Goal: Check status: Check status

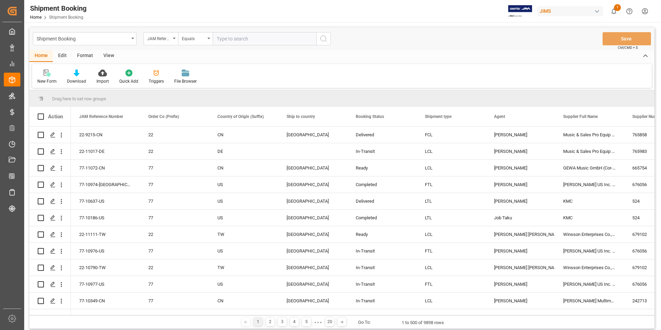
click at [251, 40] on input "text" at bounding box center [265, 38] width 104 height 13
paste input "77-9879-IT"
type input "77-9879-IT"
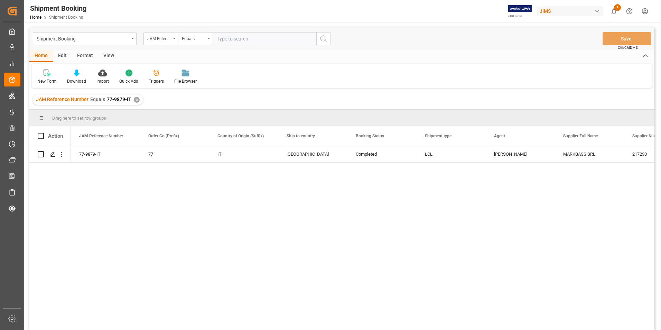
click at [247, 38] on input "text" at bounding box center [265, 38] width 104 height 13
paste input "77-9262-[GEOGRAPHIC_DATA]"
type input "77-9262-[GEOGRAPHIC_DATA]"
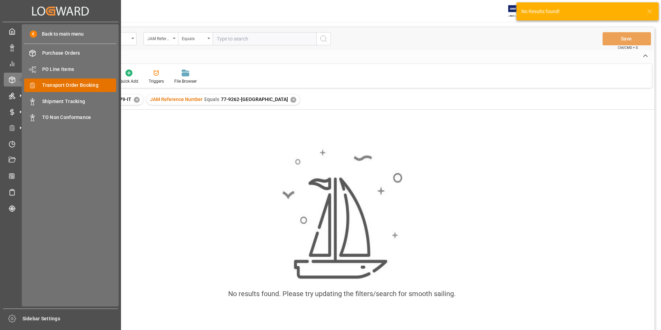
click at [75, 82] on span "Transport Order Booking" at bounding box center [79, 85] width 74 height 7
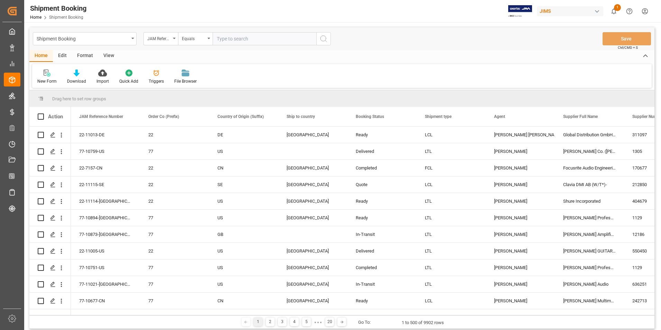
click at [228, 40] on input "text" at bounding box center [265, 38] width 104 height 13
paste input "77-9262-[GEOGRAPHIC_DATA]"
type input "77-9262-[GEOGRAPHIC_DATA]"
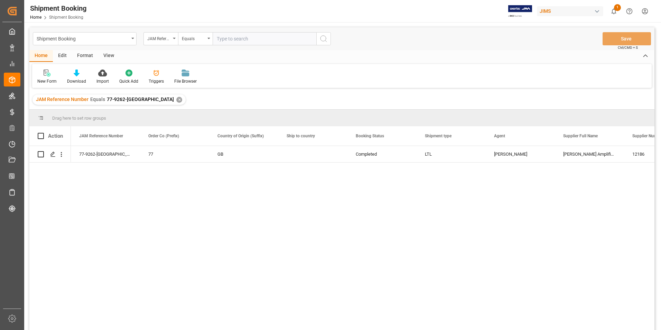
click at [289, 228] on div "77-9262-GB 77 GB Completed LTL [PERSON_NAME] Amplification plc (GBP) 12186 0" at bounding box center [363, 240] width 584 height 189
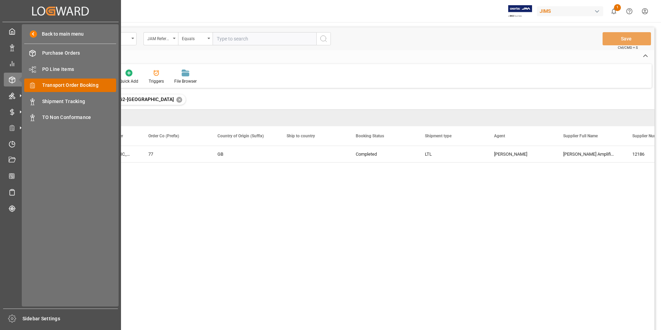
click at [81, 81] on div "Transport Order Booking Transport Order Booking" at bounding box center [70, 85] width 92 height 13
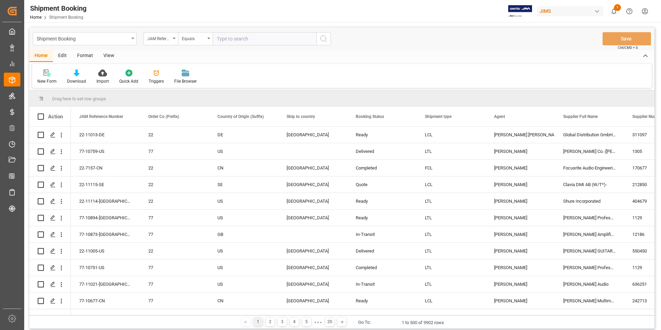
click at [310, 72] on div "New Form Download Import Quick Add Triggers File Browser" at bounding box center [342, 76] width 620 height 24
click at [263, 36] on input "text" at bounding box center [265, 38] width 104 height 13
click at [251, 40] on input "text" at bounding box center [265, 38] width 104 height 13
paste input "77-10751-US"
type input "77-10751-US"
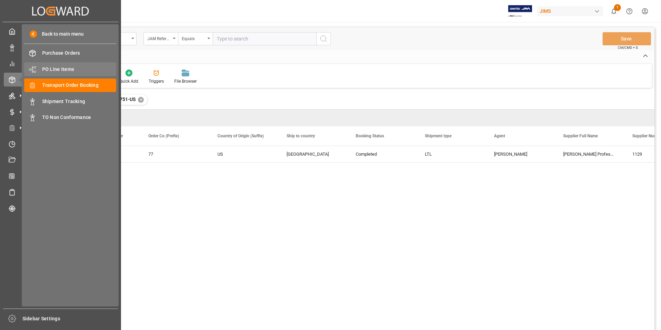
click at [64, 66] on span "PO Line Items" at bounding box center [79, 69] width 74 height 7
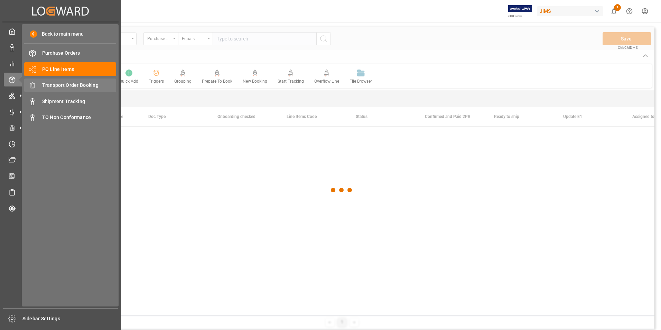
click at [70, 85] on span "Transport Order Booking" at bounding box center [79, 85] width 74 height 7
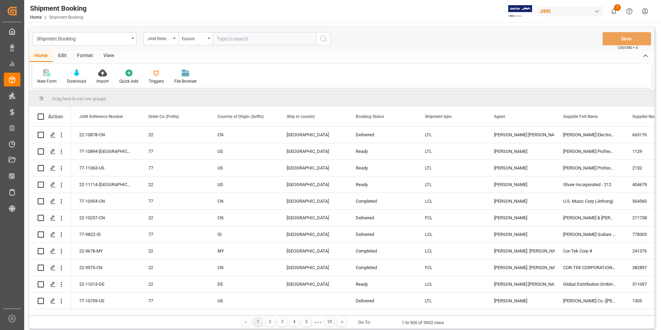
click at [234, 41] on input "text" at bounding box center [265, 38] width 104 height 13
paste input "22-10917-DE"
type input "22-10917-DE"
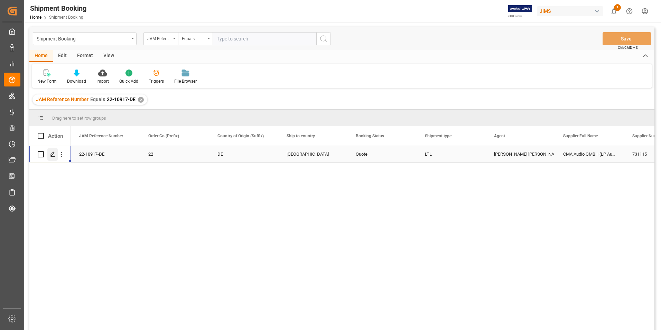
click at [53, 153] on icon "Press SPACE to select this row." at bounding box center [53, 155] width 6 height 6
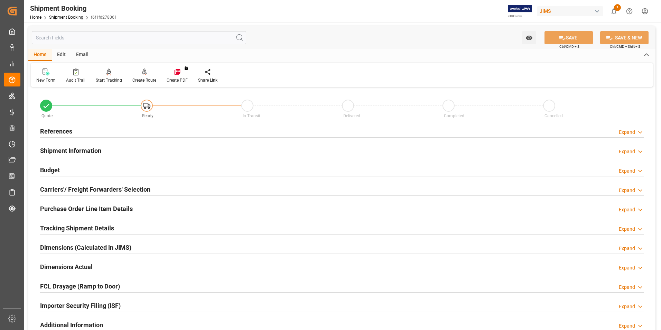
click at [55, 149] on h2 "Shipment Information" at bounding box center [70, 150] width 61 height 9
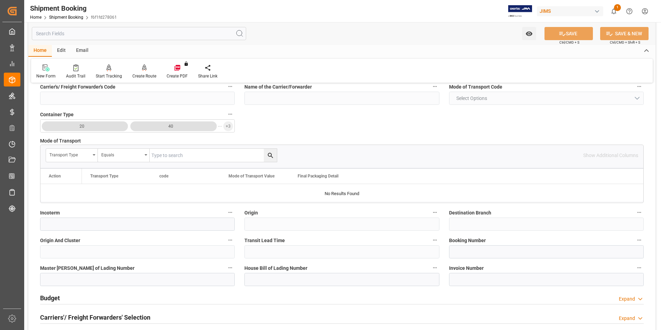
scroll to position [173, 0]
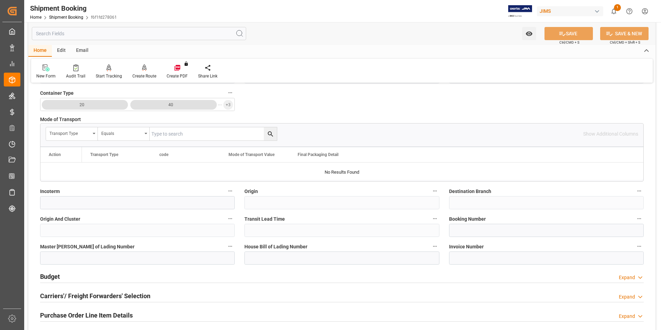
click at [58, 274] on h2 "Budget" at bounding box center [50, 276] width 20 height 9
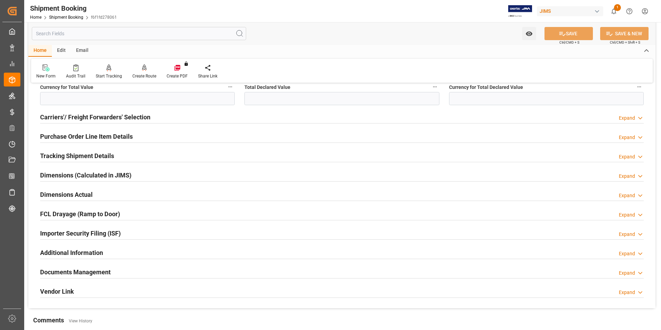
scroll to position [519, 0]
click at [76, 117] on h2 "Carriers'/ Freight Forwarders' Selection" at bounding box center [95, 115] width 110 height 9
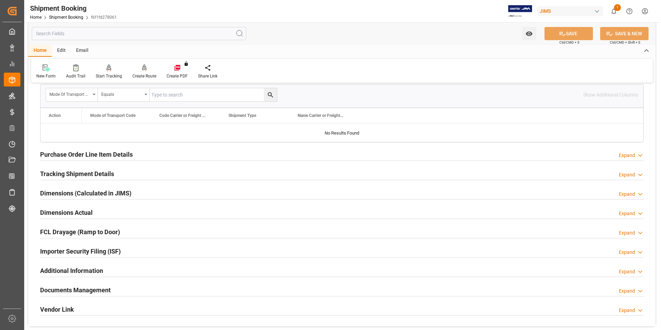
scroll to position [692, 0]
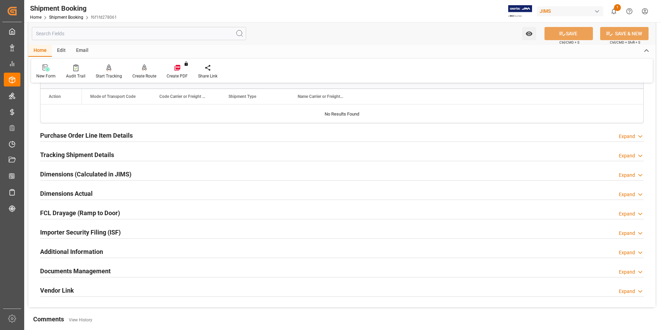
click at [79, 134] on h2 "Purchase Order Line Item Details" at bounding box center [86, 135] width 93 height 9
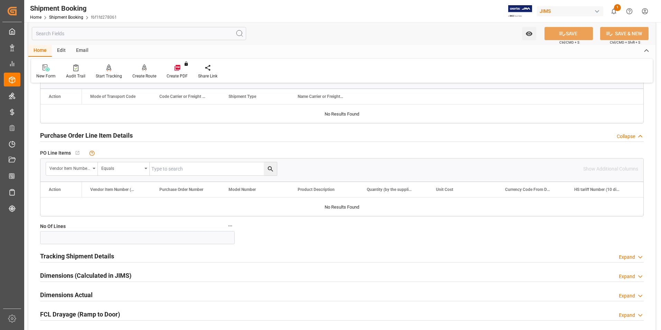
click at [76, 256] on h2 "Tracking Shipment Details" at bounding box center [77, 255] width 74 height 9
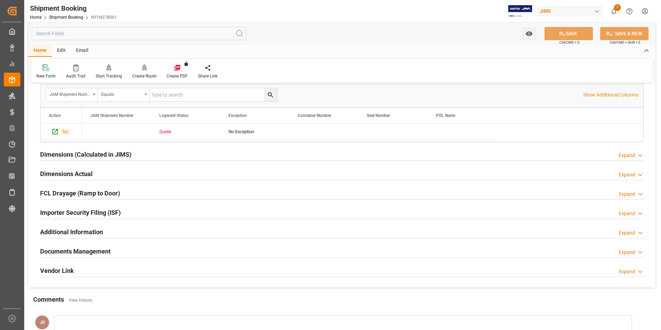
scroll to position [899, 0]
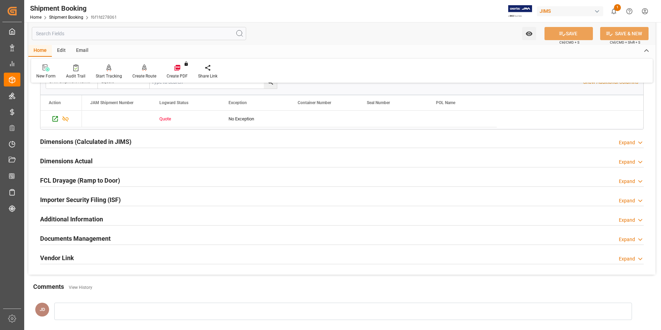
click at [65, 237] on h2 "Documents Management" at bounding box center [75, 238] width 71 height 9
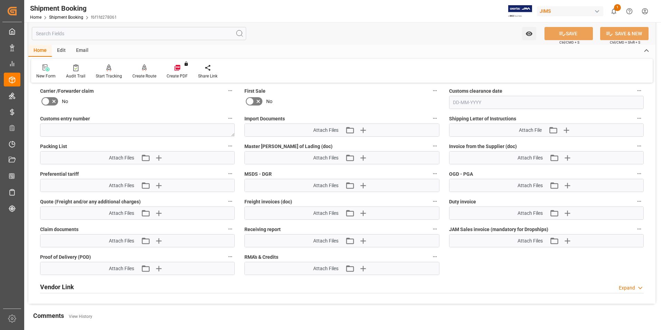
scroll to position [1142, 0]
click at [335, 69] on div "New Form Audit Trail Start Tracking Create Empty Shipment Tracking Create Route…" at bounding box center [342, 71] width 622 height 24
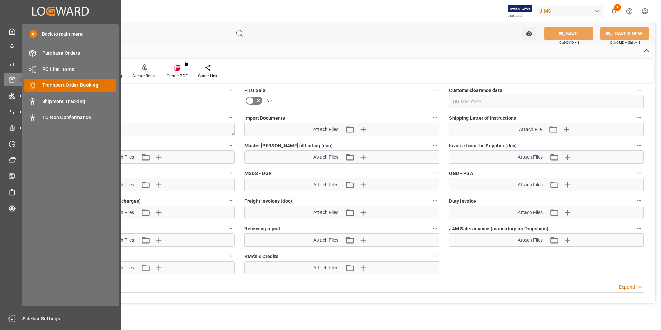
click at [87, 81] on div "Transport Order Booking Transport Order Booking" at bounding box center [70, 85] width 92 height 13
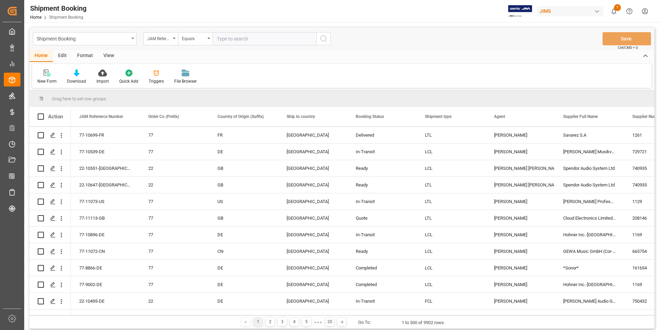
scroll to position [346, 0]
